Goal: Task Accomplishment & Management: Manage account settings

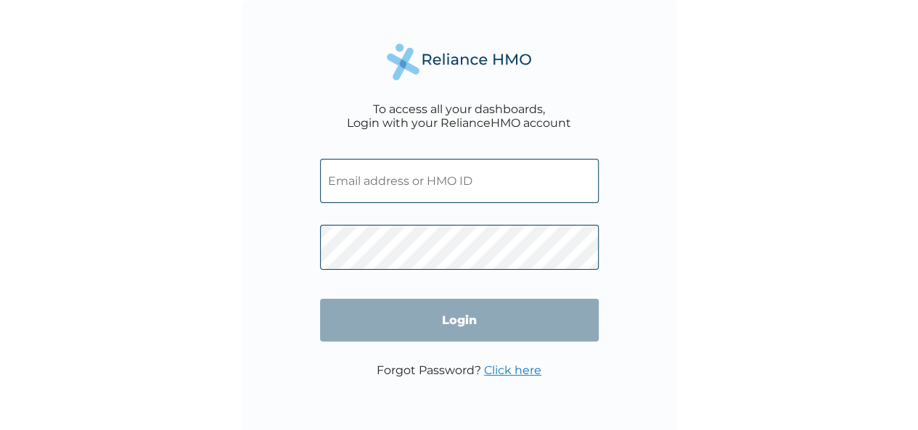
click at [716, 108] on div "To access all your dashboards, Login with your RelianceHMO account Login Forgot…" at bounding box center [459, 215] width 918 height 430
click at [348, 172] on input "text" at bounding box center [459, 181] width 279 height 44
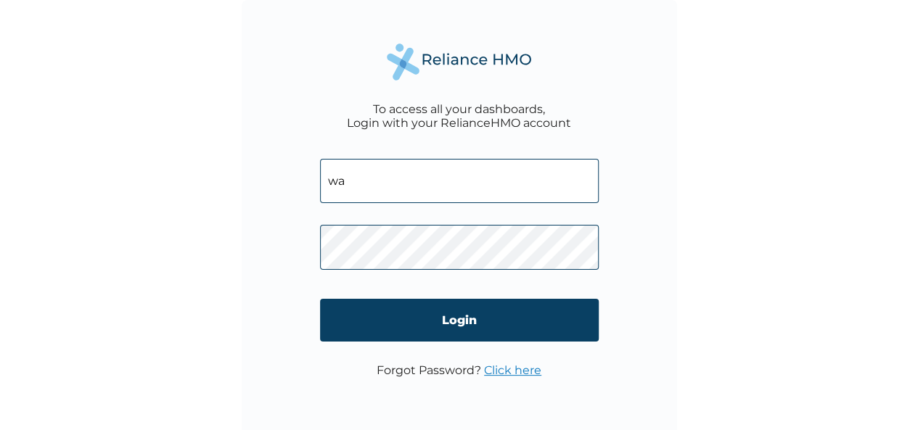
type input "w"
click at [759, 248] on div "To access all your dashboards, Login with your RelianceHMO account rpm/100 Logi…" at bounding box center [459, 215] width 918 height 430
click at [380, 184] on input "rpm/100" at bounding box center [459, 181] width 279 height 44
click at [353, 182] on input "rpm/10067/a" at bounding box center [459, 181] width 279 height 44
click at [408, 181] on input "RPM/10067/a" at bounding box center [459, 181] width 279 height 44
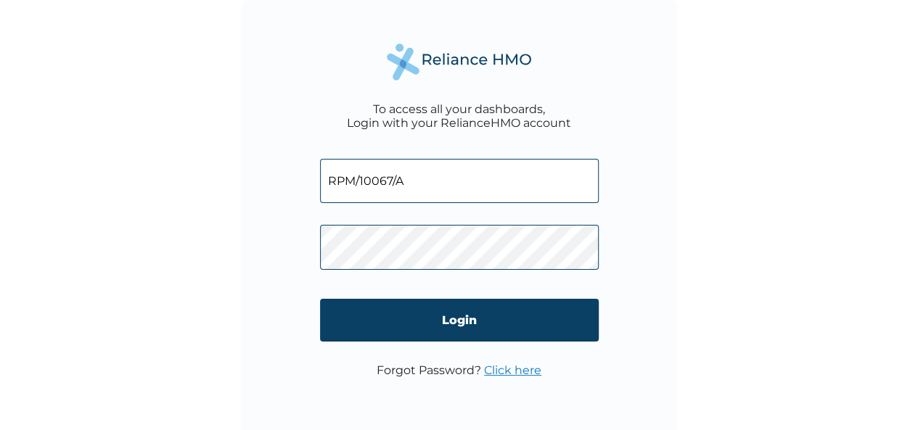
type input "RPM/10067/A"
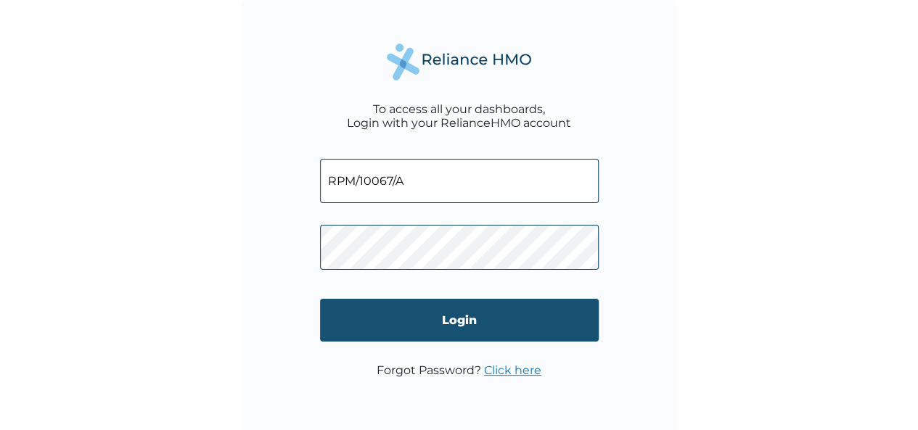
click at [421, 310] on input "Login" at bounding box center [459, 320] width 279 height 43
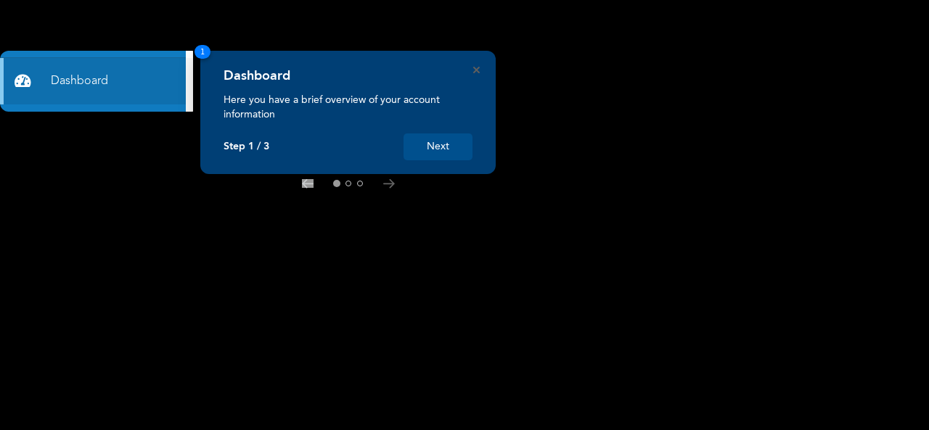
click at [332, 117] on p "Here you have a brief overview of your account information" at bounding box center [348, 107] width 249 height 29
click at [454, 149] on button "Next" at bounding box center [438, 147] width 69 height 27
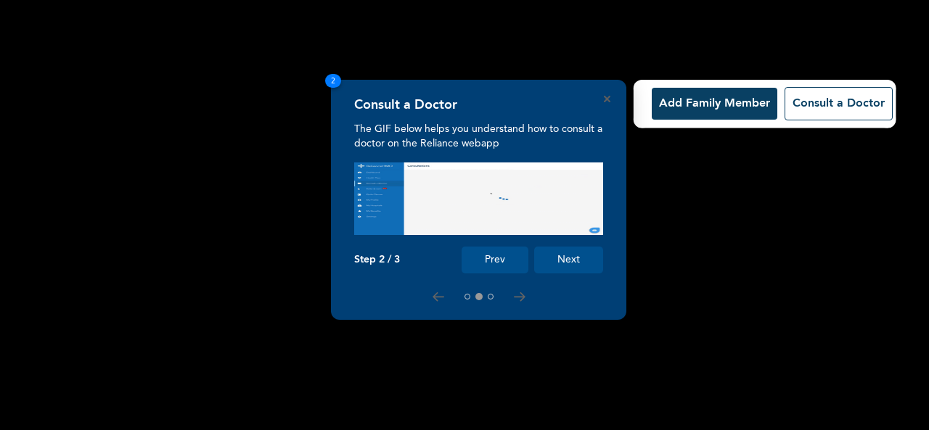
click at [563, 252] on button "Next" at bounding box center [568, 260] width 69 height 27
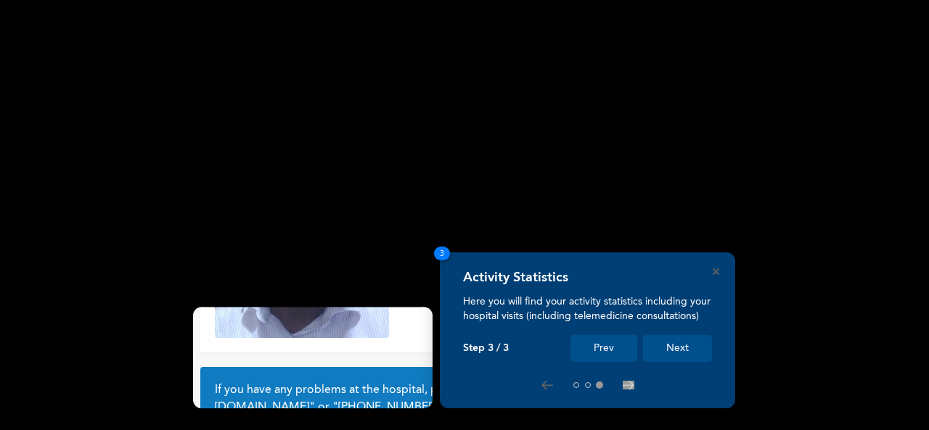
scroll to position [131, 0]
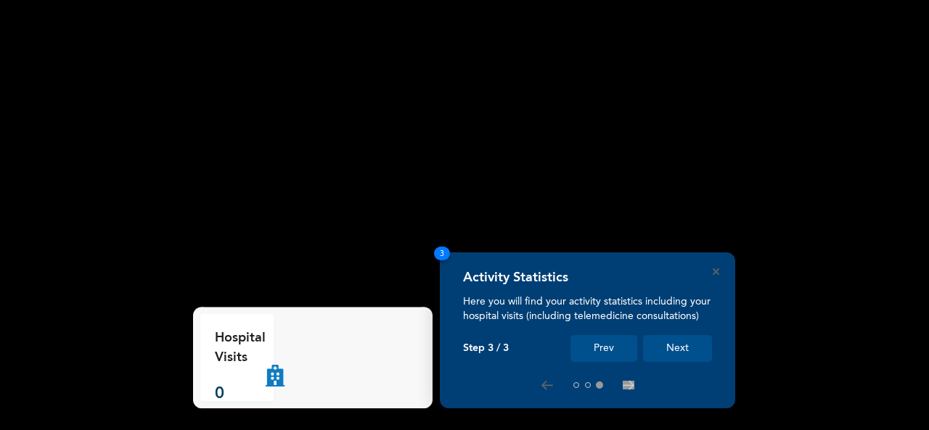
click at [674, 351] on button "Next" at bounding box center [677, 348] width 69 height 27
click at [701, 354] on button "Next" at bounding box center [677, 348] width 69 height 27
click at [311, 248] on rect at bounding box center [464, 215] width 929 height 430
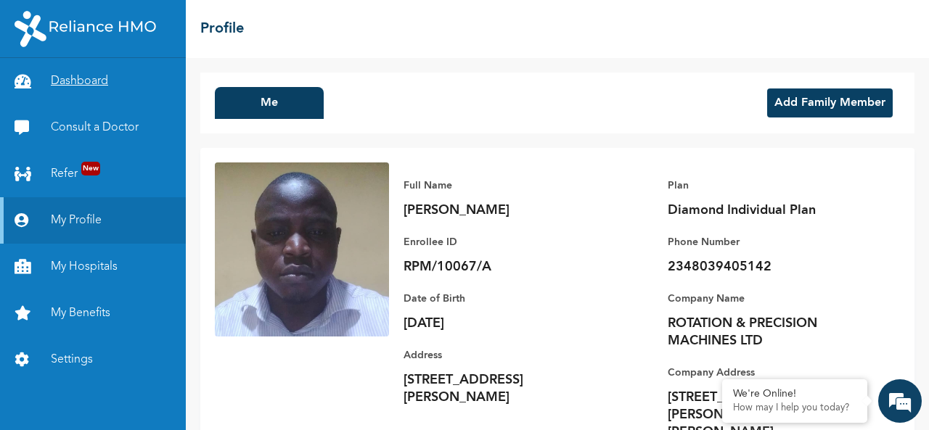
click at [110, 88] on link "Dashboard" at bounding box center [93, 81] width 186 height 46
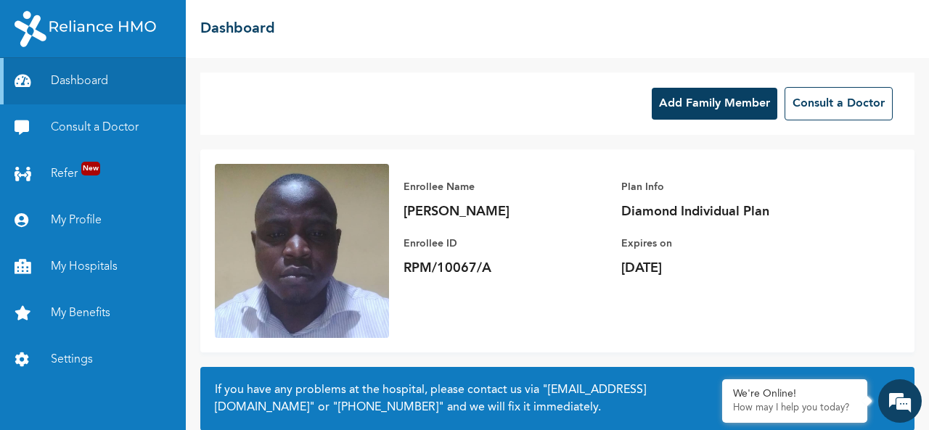
click at [679, 110] on button "Add Family Member" at bounding box center [715, 104] width 126 height 32
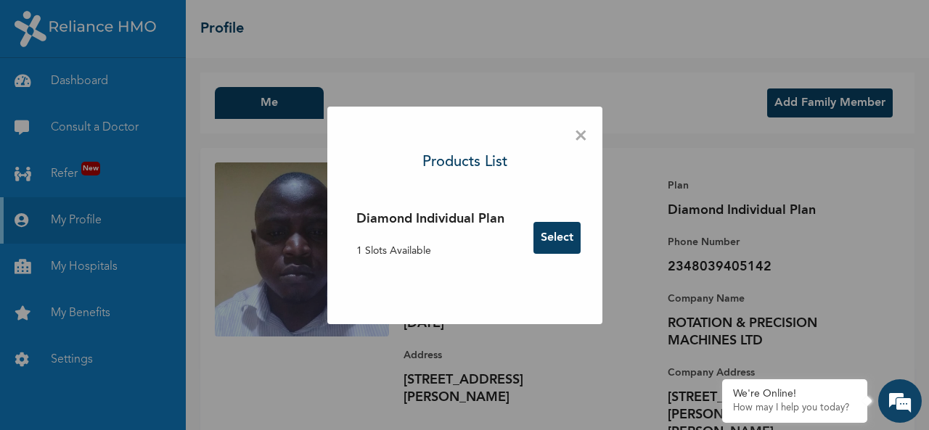
click at [733, 163] on div "× Products List Diamond Individual Plan 1 Slots Available Select" at bounding box center [464, 215] width 929 height 430
click at [578, 140] on span "×" at bounding box center [581, 136] width 14 height 30
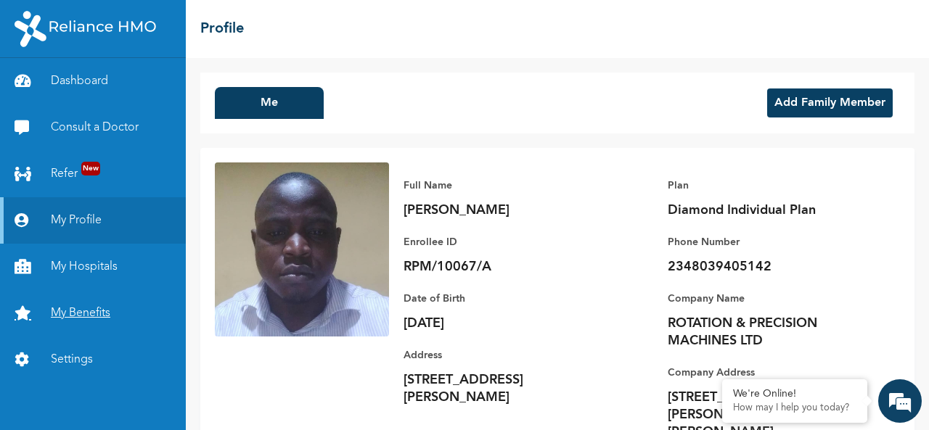
click at [109, 316] on link "My Benefits" at bounding box center [93, 313] width 186 height 46
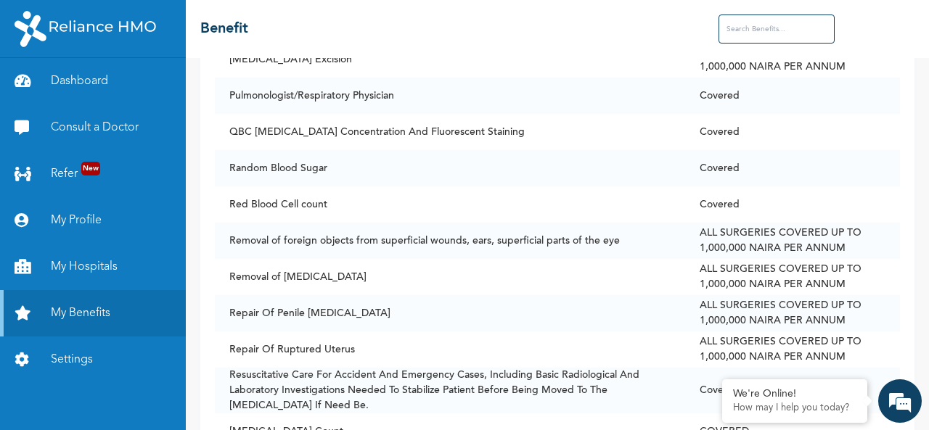
scroll to position [8311, 0]
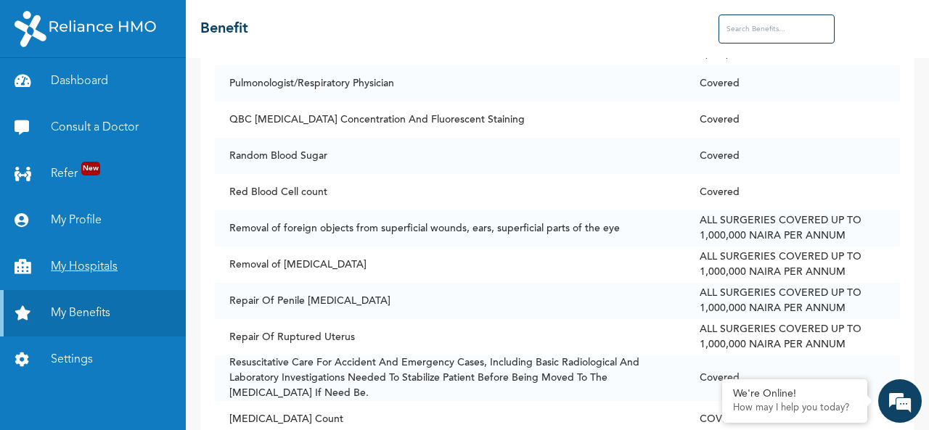
click at [98, 254] on link "My Hospitals" at bounding box center [93, 267] width 186 height 46
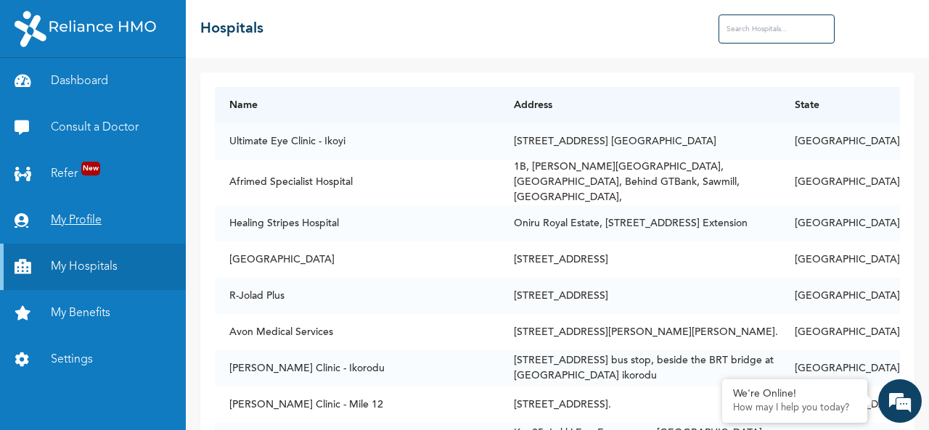
click at [152, 237] on link "My Profile" at bounding box center [93, 220] width 186 height 46
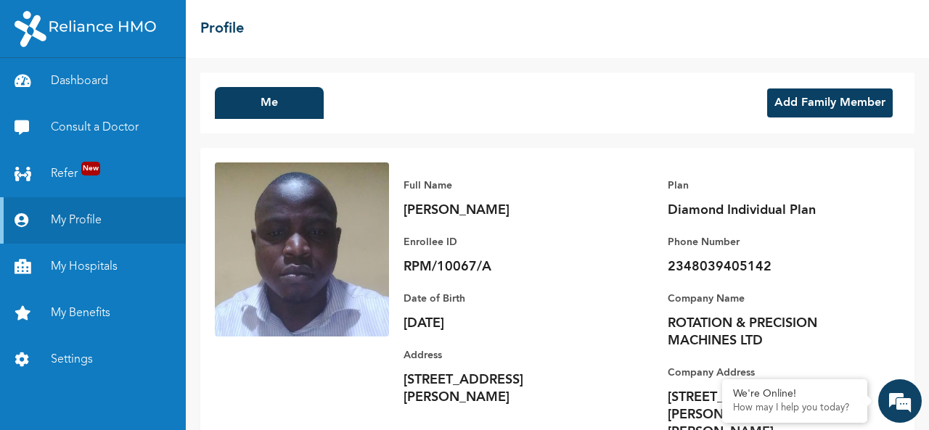
click at [836, 112] on button "Add Family Member" at bounding box center [830, 103] width 126 height 29
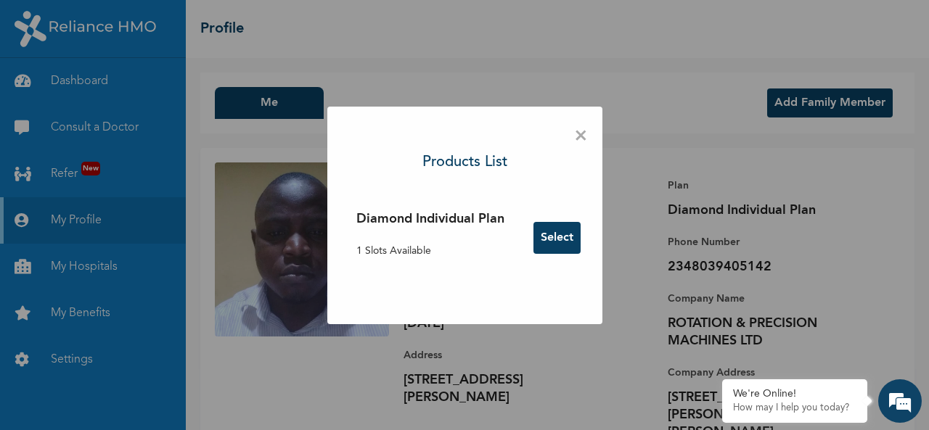
click at [564, 237] on button "Select" at bounding box center [557, 238] width 47 height 32
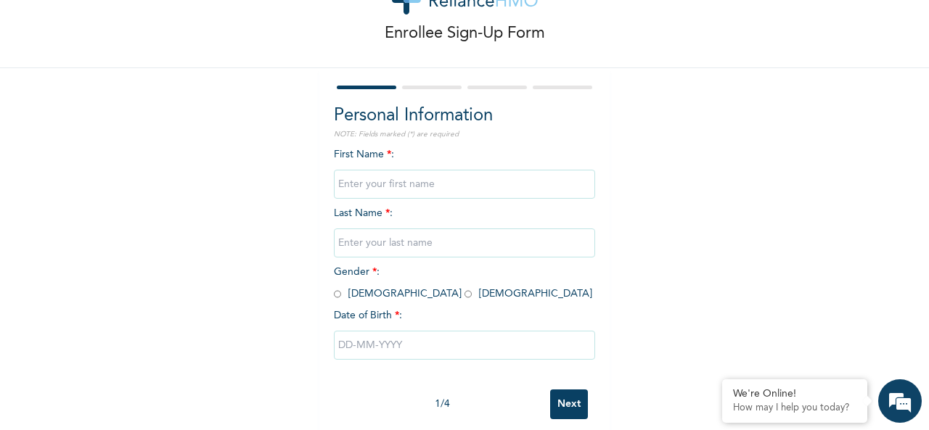
scroll to position [81, 0]
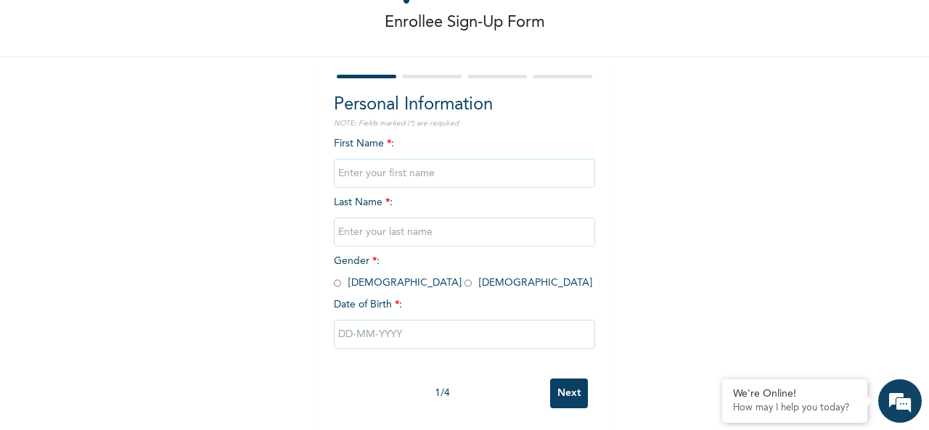
click at [571, 380] on input "Next" at bounding box center [569, 394] width 38 height 30
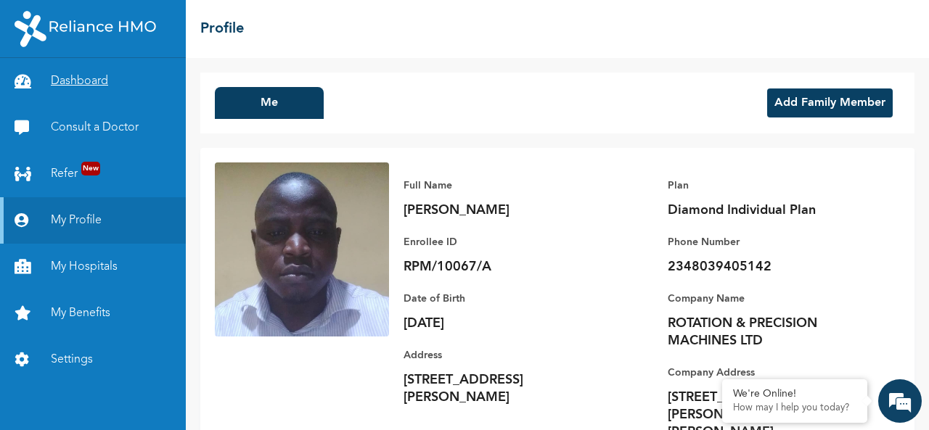
click at [91, 82] on link "Dashboard" at bounding box center [93, 81] width 186 height 46
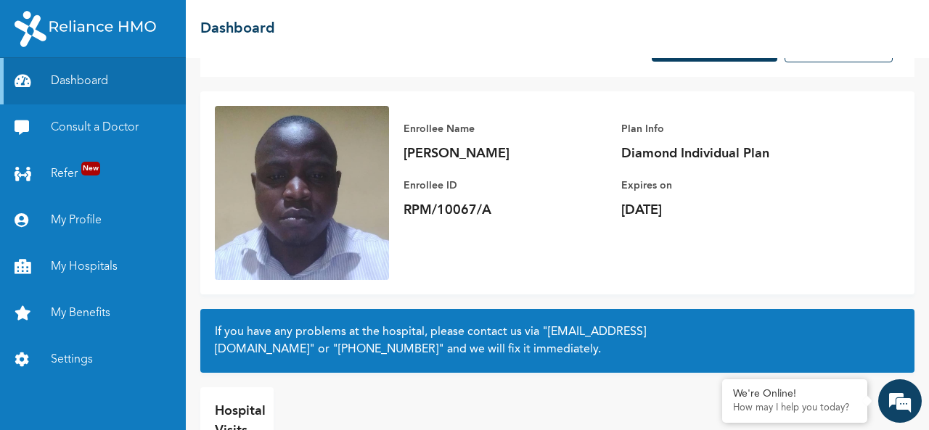
scroll to position [131, 0]
